Goal: Information Seeking & Learning: Learn about a topic

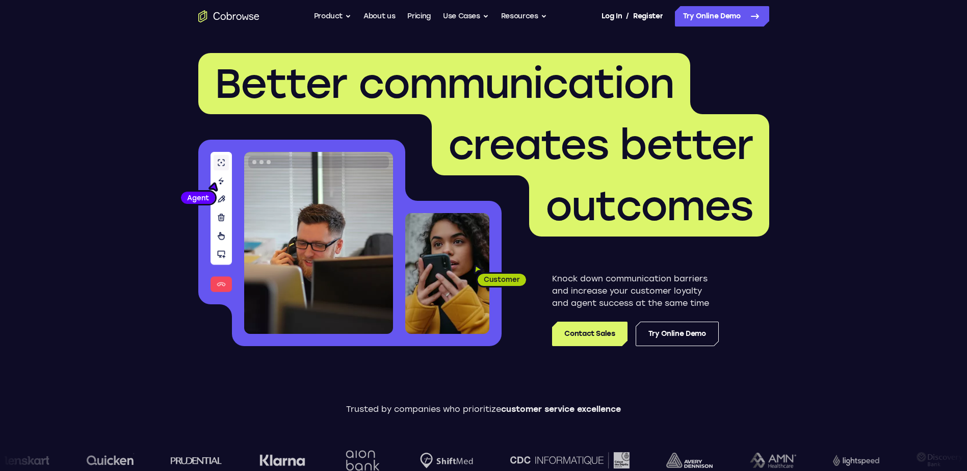
click at [360, 16] on ul "Go back Powerful, Flexible and Trustworthy. Avoid all extra friction for both A…" at bounding box center [430, 16] width 233 height 20
click at [366, 16] on link "About us" at bounding box center [379, 16] width 32 height 20
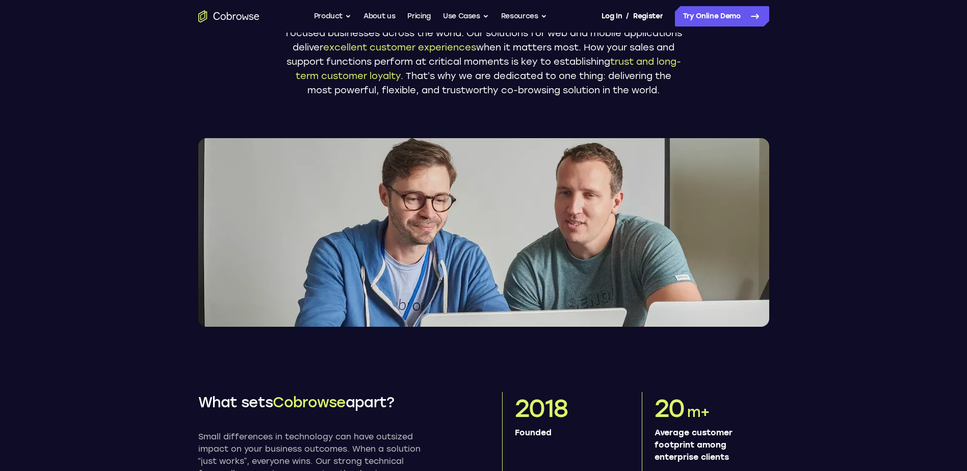
scroll to position [408, 0]
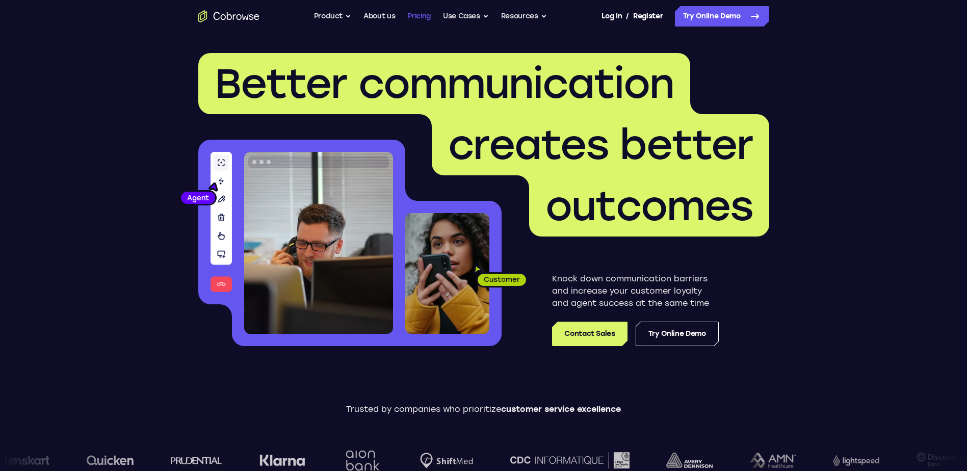
click at [422, 24] on link "Pricing" at bounding box center [418, 16] width 23 height 20
